Goal: Task Accomplishment & Management: Manage account settings

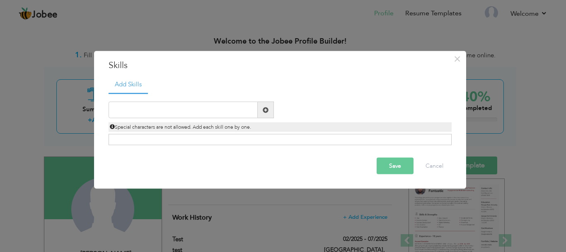
click at [16, 151] on div "× Skills Add Skills Duplicate entry Already Exist Save Cancel" at bounding box center [283, 126] width 566 height 252
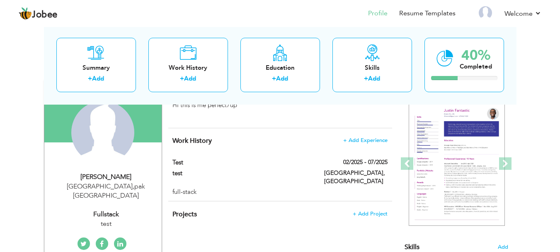
scroll to position [80, 0]
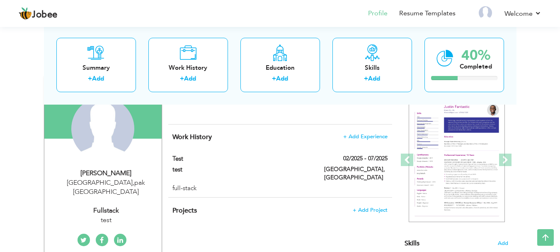
click at [120, 172] on div "[PERSON_NAME]" at bounding box center [106, 173] width 111 height 10
type input "[PERSON_NAME]"
type input "03338905344"
select select "number:166"
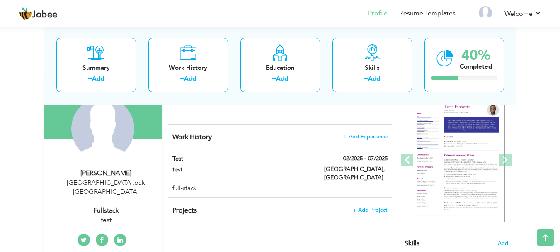
type input "pak"
type input "[GEOGRAPHIC_DATA]"
select select "number:3"
type input "test"
type input "fullstack"
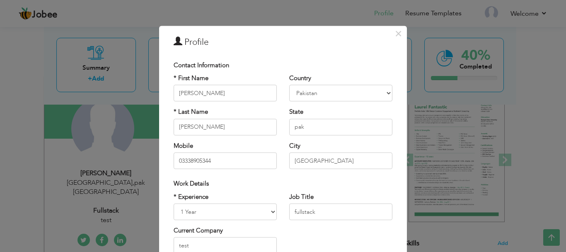
click at [22, 153] on div "× Profile Contact Information * First Name [GEOGRAPHIC_DATA] * Last Name [PERSO…" at bounding box center [283, 126] width 566 height 252
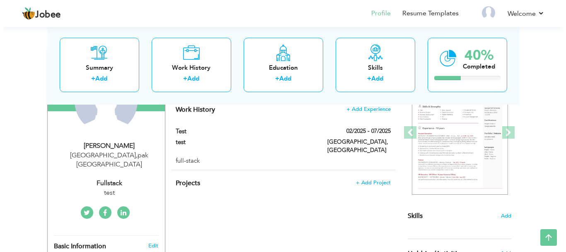
scroll to position [105, 0]
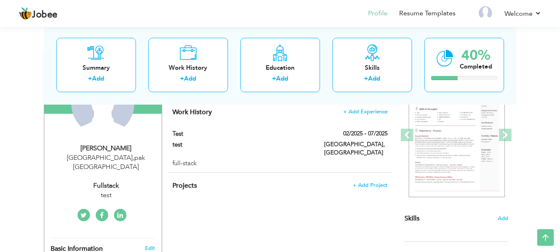
click at [109, 155] on div "[GEOGRAPHIC_DATA] , pak [GEOGRAPHIC_DATA]" at bounding box center [106, 162] width 111 height 19
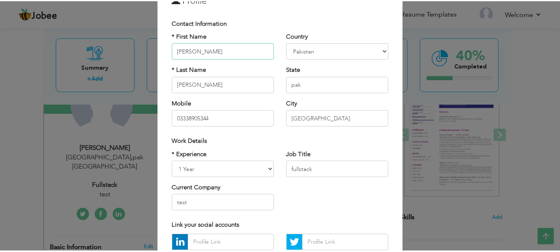
scroll to position [0, 0]
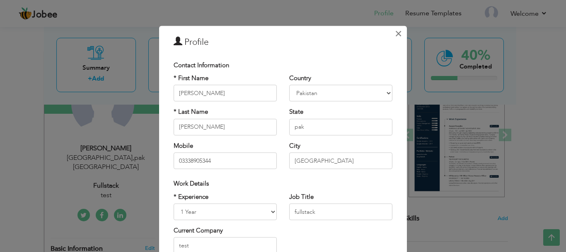
click at [395, 38] on span "×" at bounding box center [398, 33] width 7 height 15
